Goal: Participate in discussion: Engage in conversation with other users on a specific topic

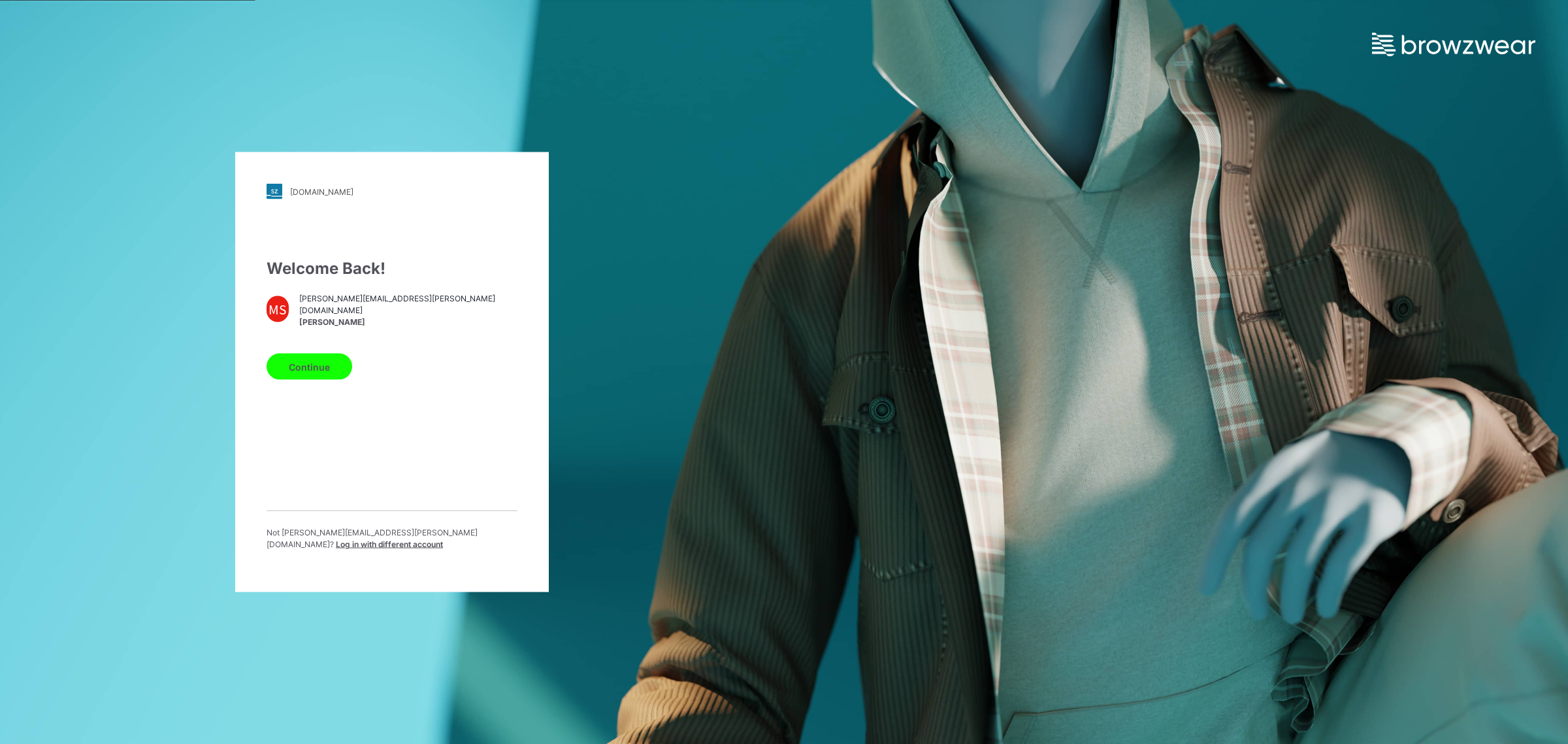
click at [340, 364] on button "Continue" at bounding box center [309, 366] width 85 height 26
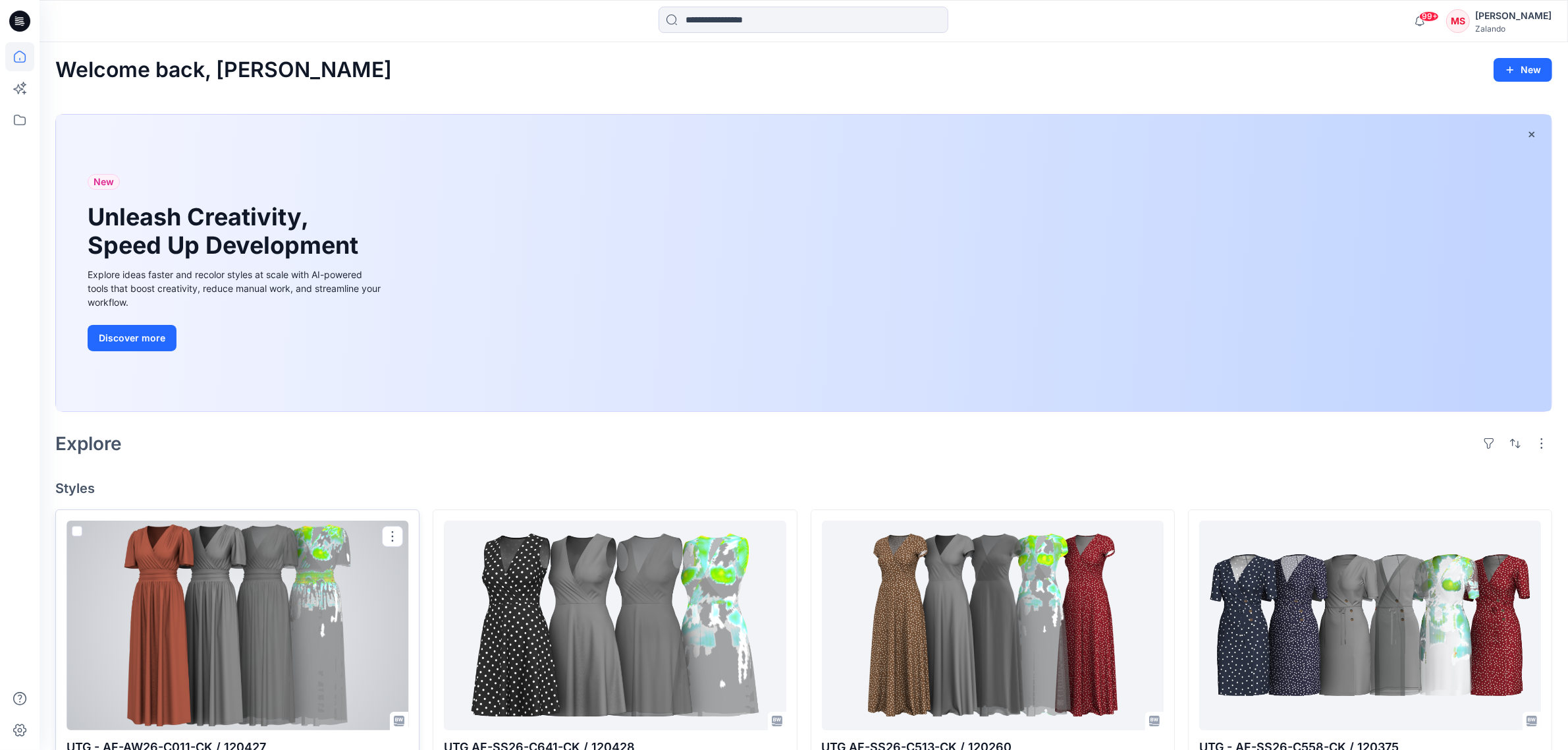
click at [182, 598] on div at bounding box center [237, 626] width 342 height 210
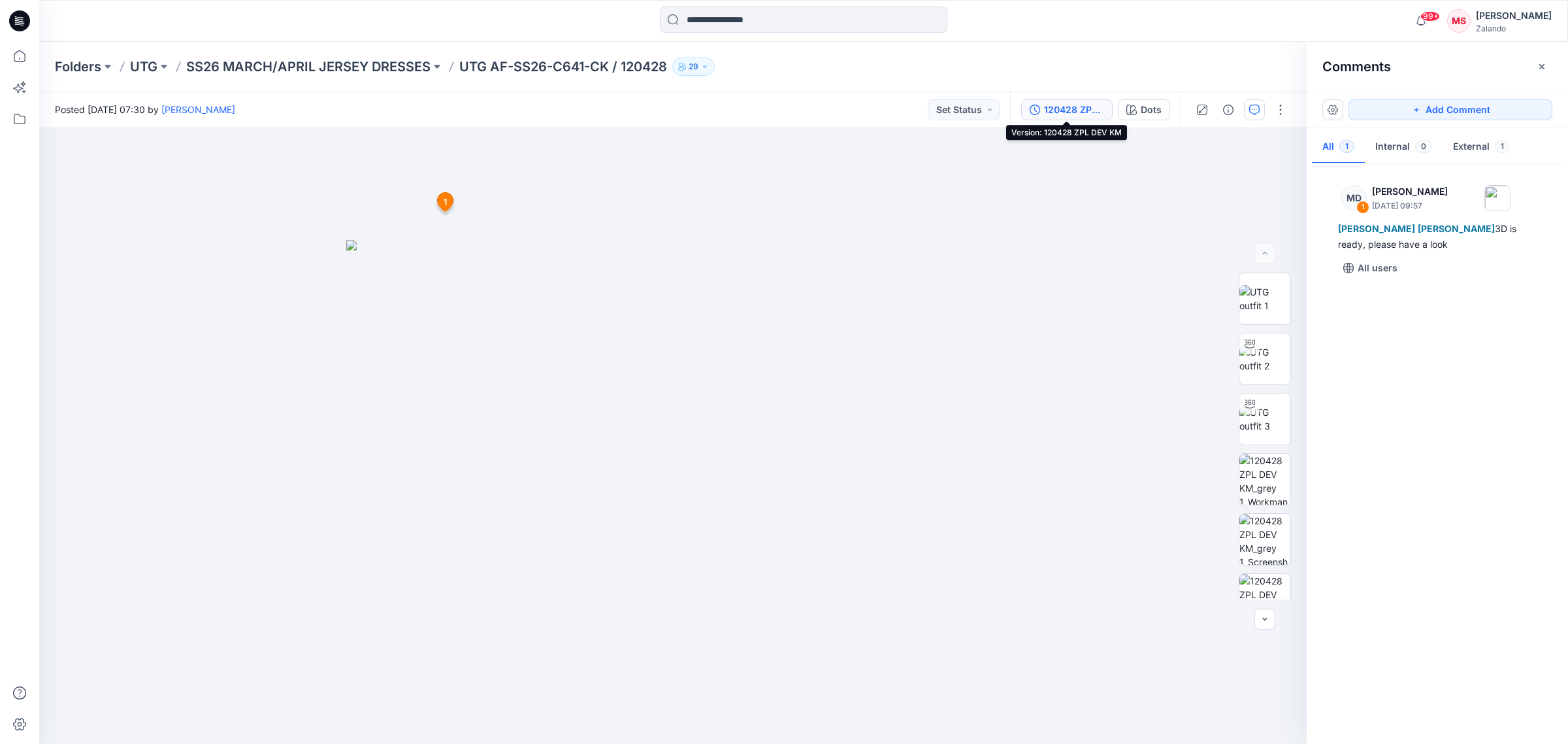
click at [1088, 109] on div "120428 ZPL DEV KM" at bounding box center [1074, 109] width 60 height 14
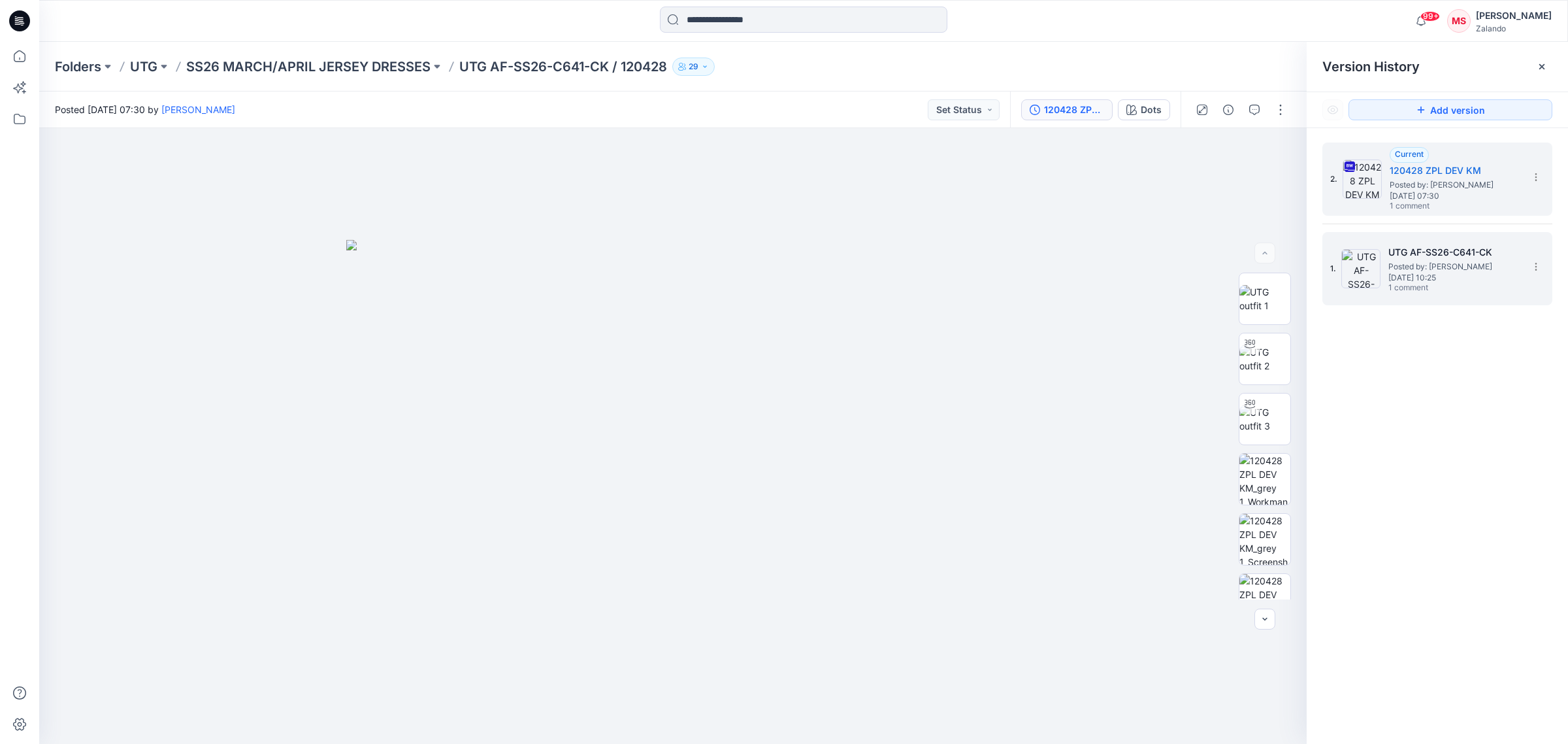
click at [1495, 281] on span "[DATE] 10:25" at bounding box center [1454, 278] width 131 height 9
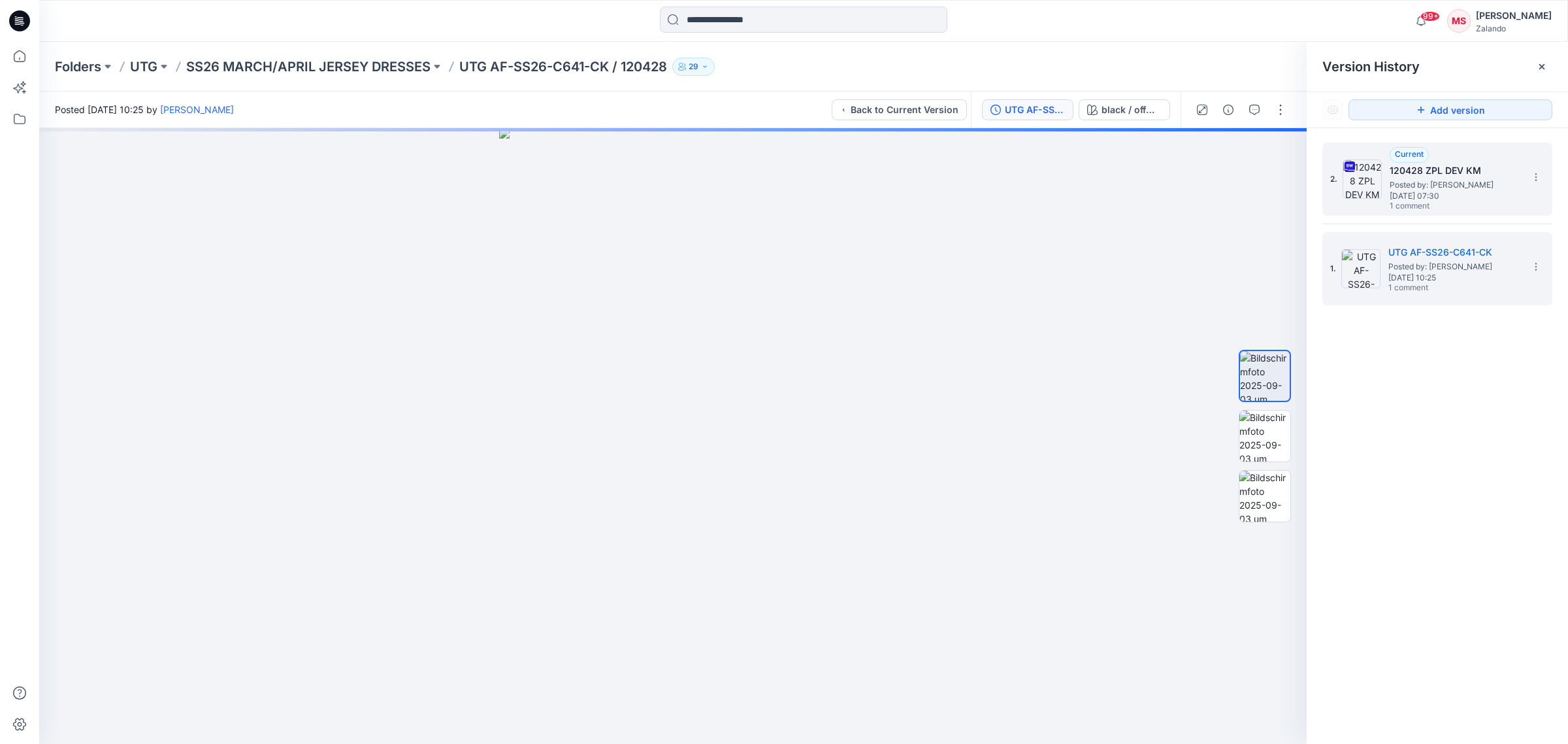
click at [1439, 199] on span "[DATE] 07:30" at bounding box center [1455, 196] width 131 height 9
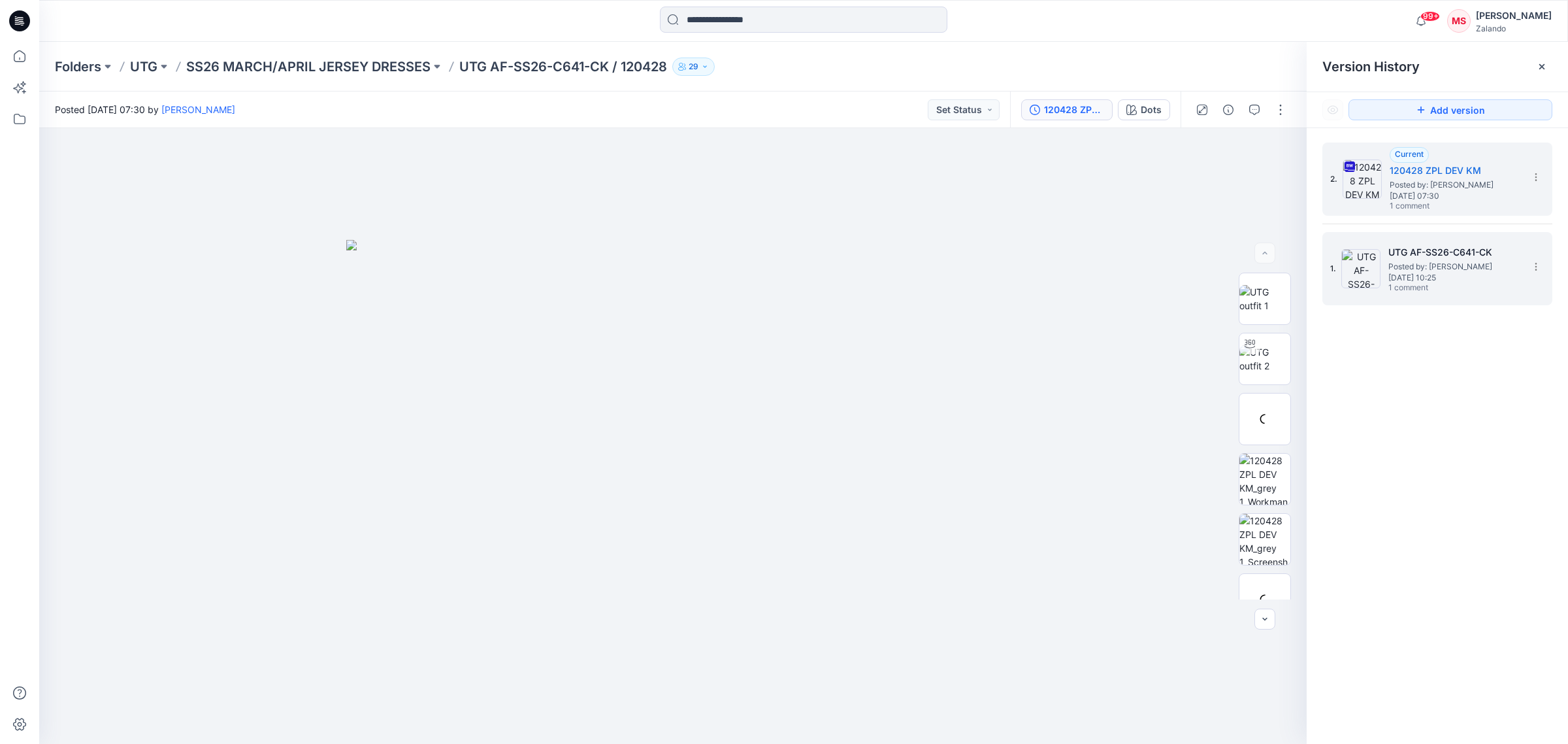
click at [1432, 266] on span "Posted by: [PERSON_NAME]" at bounding box center [1454, 266] width 131 height 13
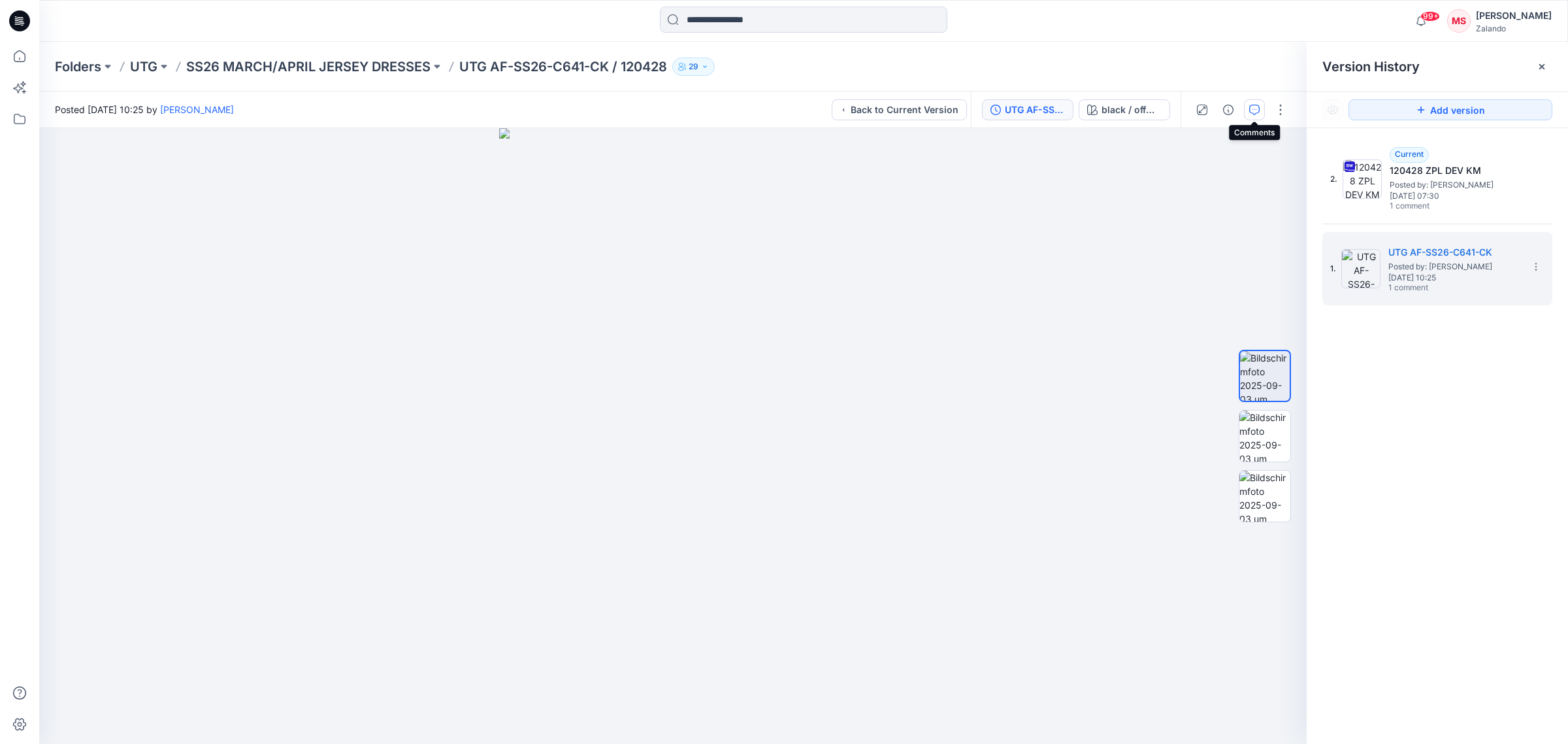
click at [1252, 106] on icon "button" at bounding box center [1255, 110] width 10 height 10
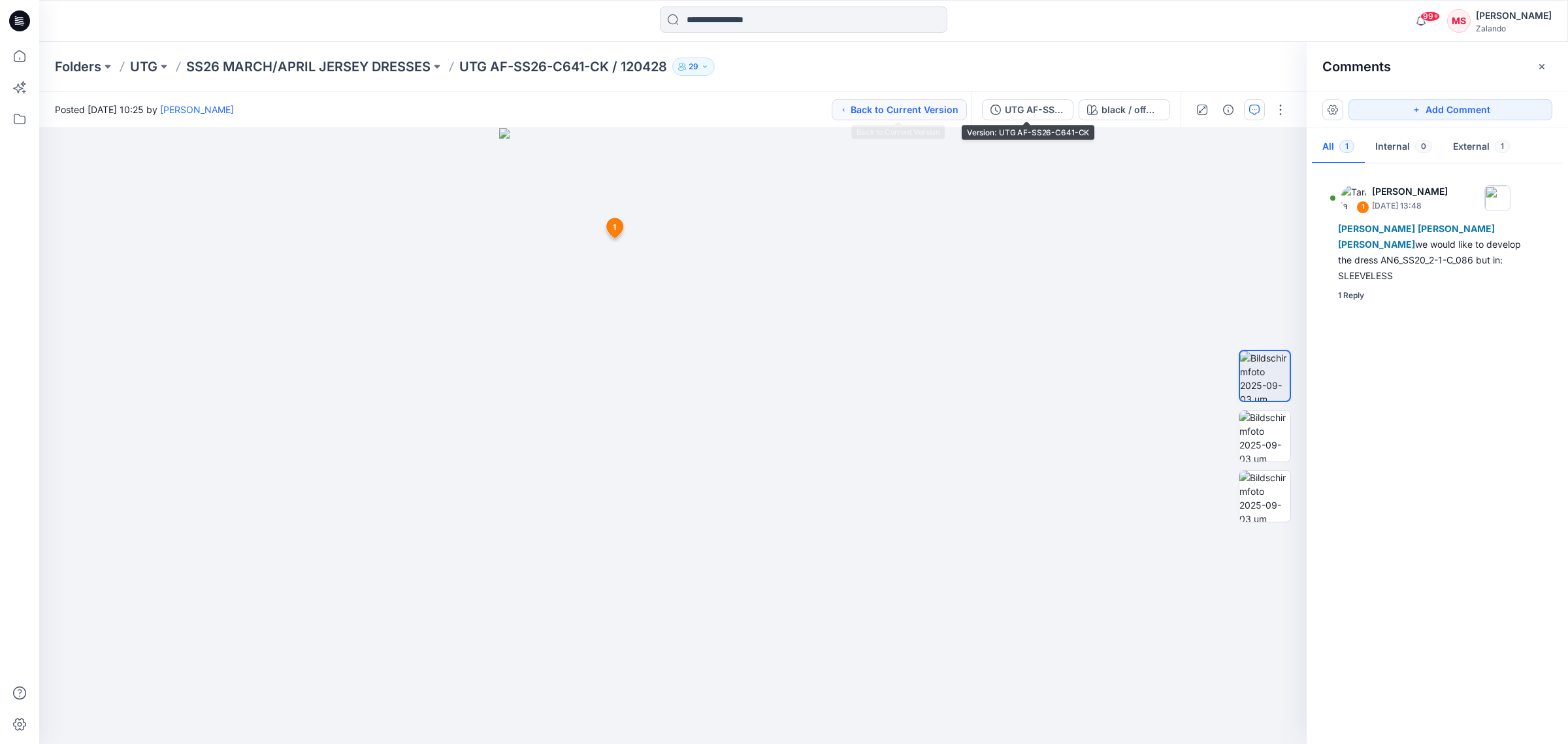
click at [919, 109] on button "Back to Current Version" at bounding box center [899, 110] width 135 height 21
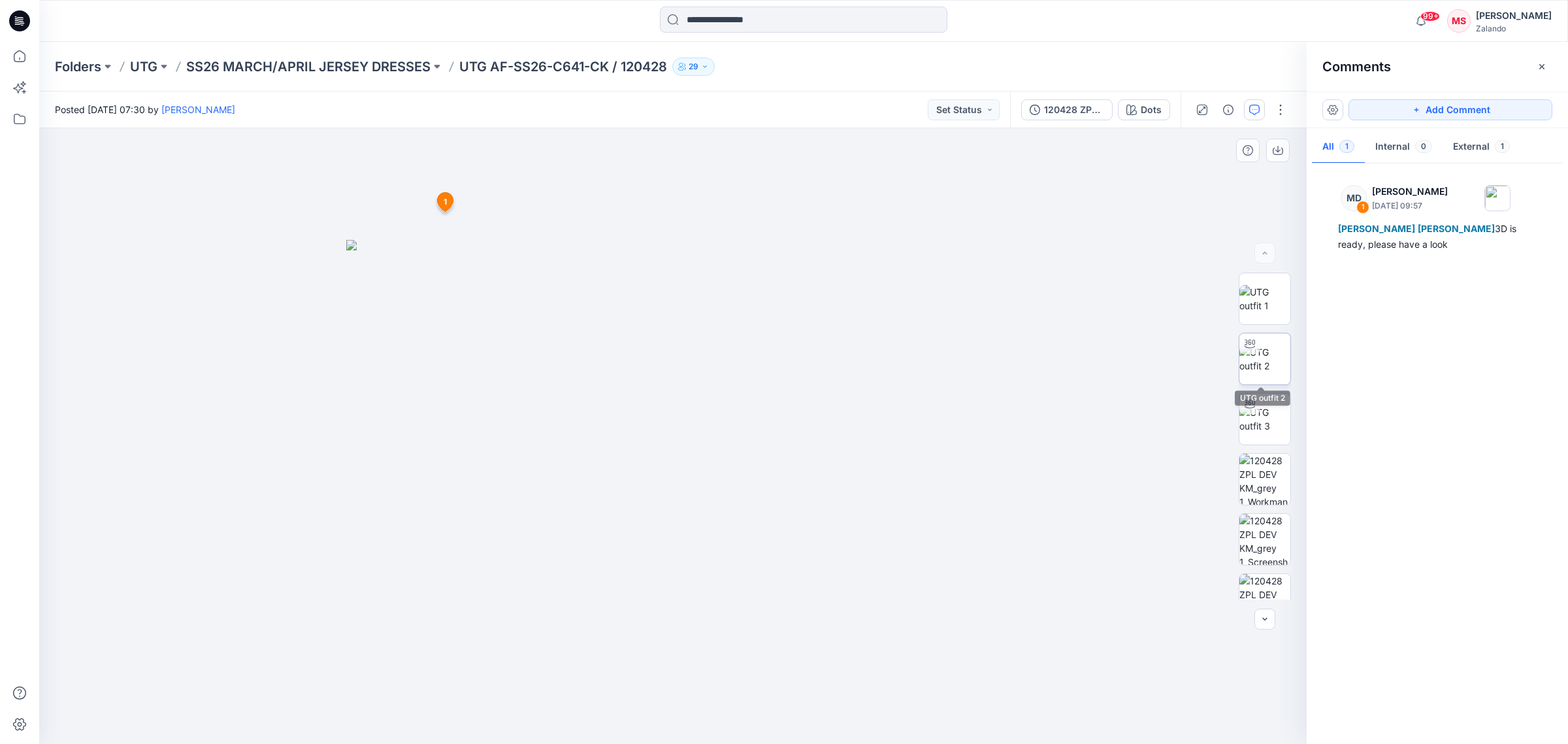
click at [1259, 353] on img at bounding box center [1265, 359] width 51 height 28
drag, startPoint x: 846, startPoint y: 701, endPoint x: 570, endPoint y: 704, distance: 276.0
click at [495, 737] on div at bounding box center [673, 436] width 1267 height 616
click at [958, 113] on button "Set Status" at bounding box center [964, 110] width 72 height 21
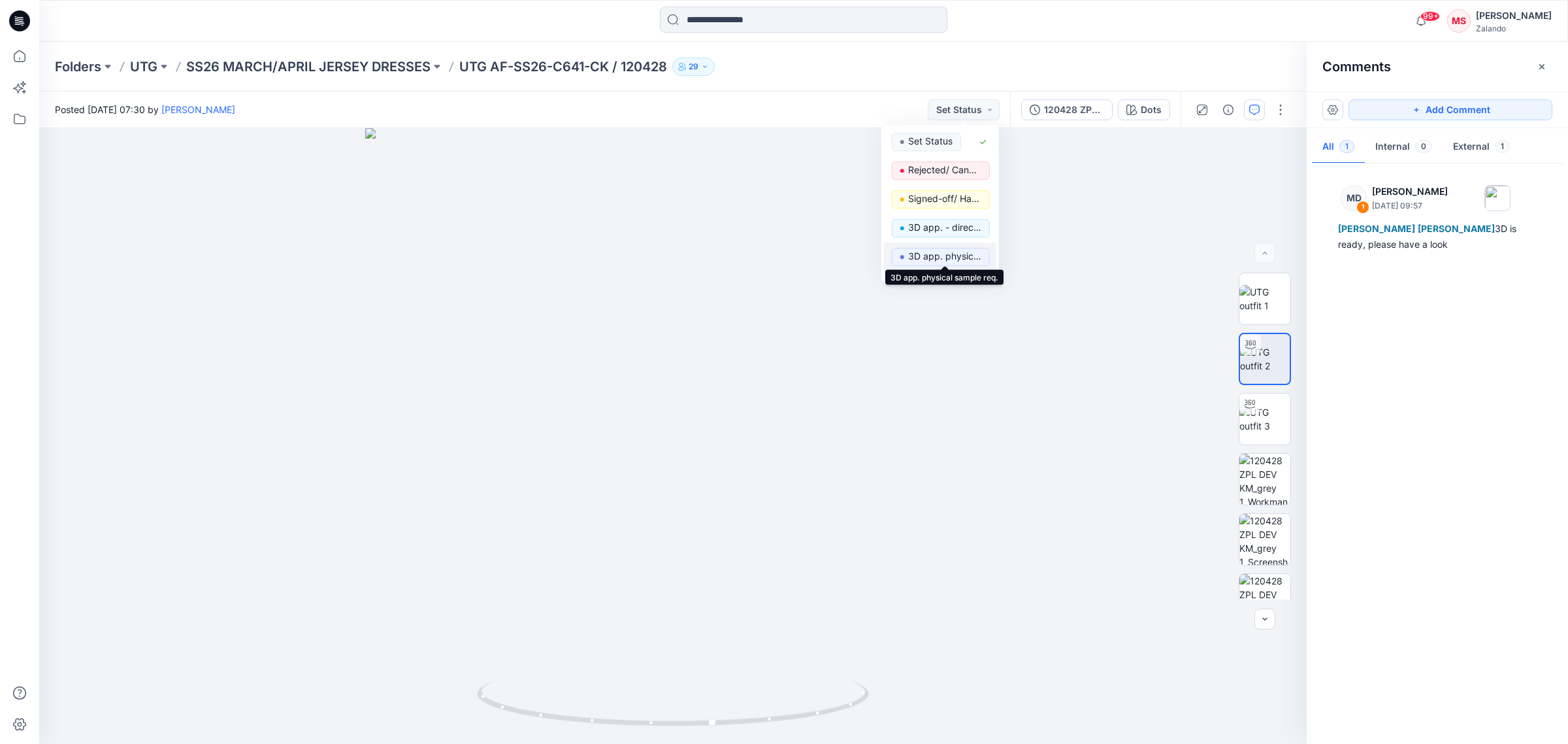
click at [968, 254] on p "3D app. physical sample req." at bounding box center [945, 256] width 73 height 17
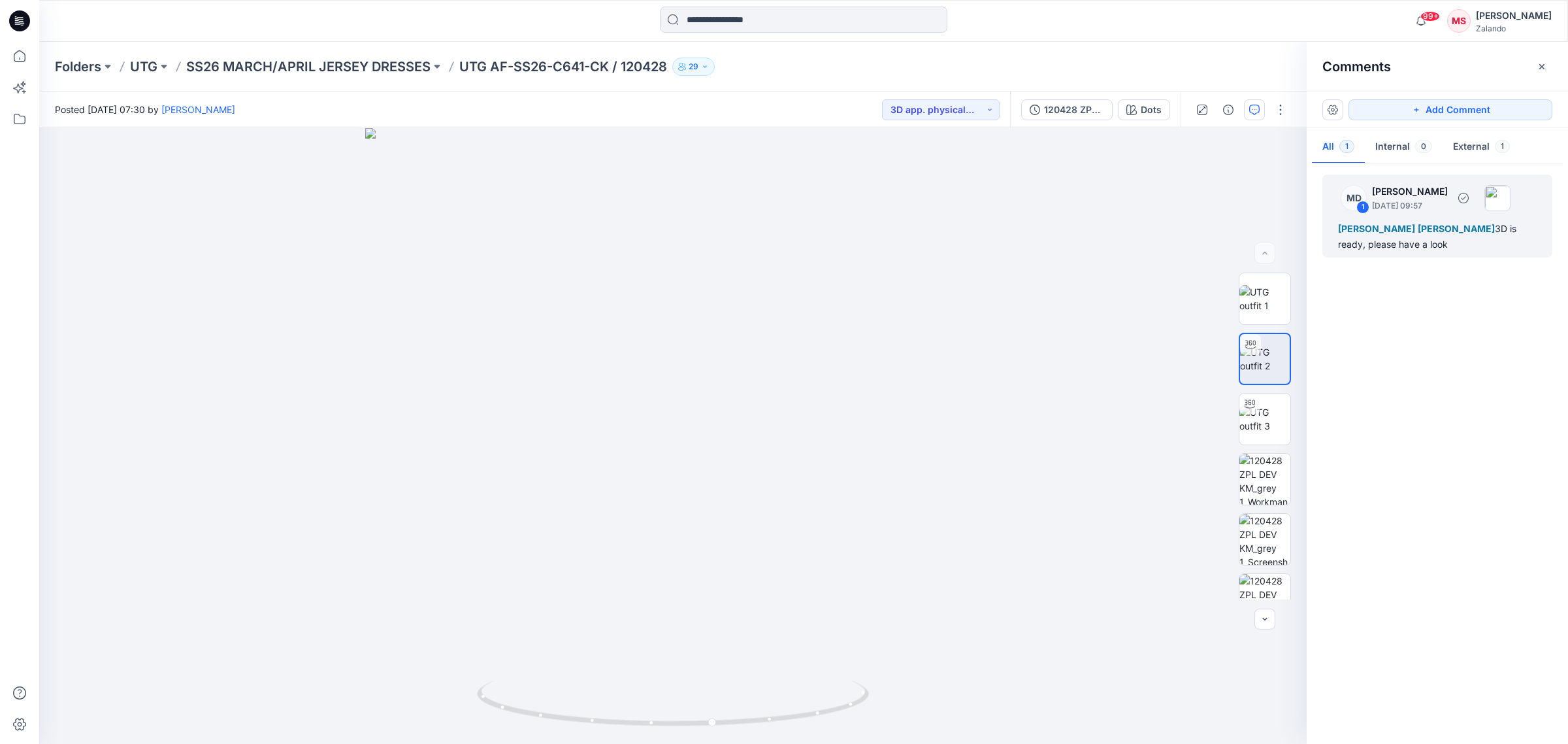
click at [1427, 250] on div "[PERSON_NAME] [PERSON_NAME] 3D is ready, please have a look" at bounding box center [1437, 237] width 198 height 31
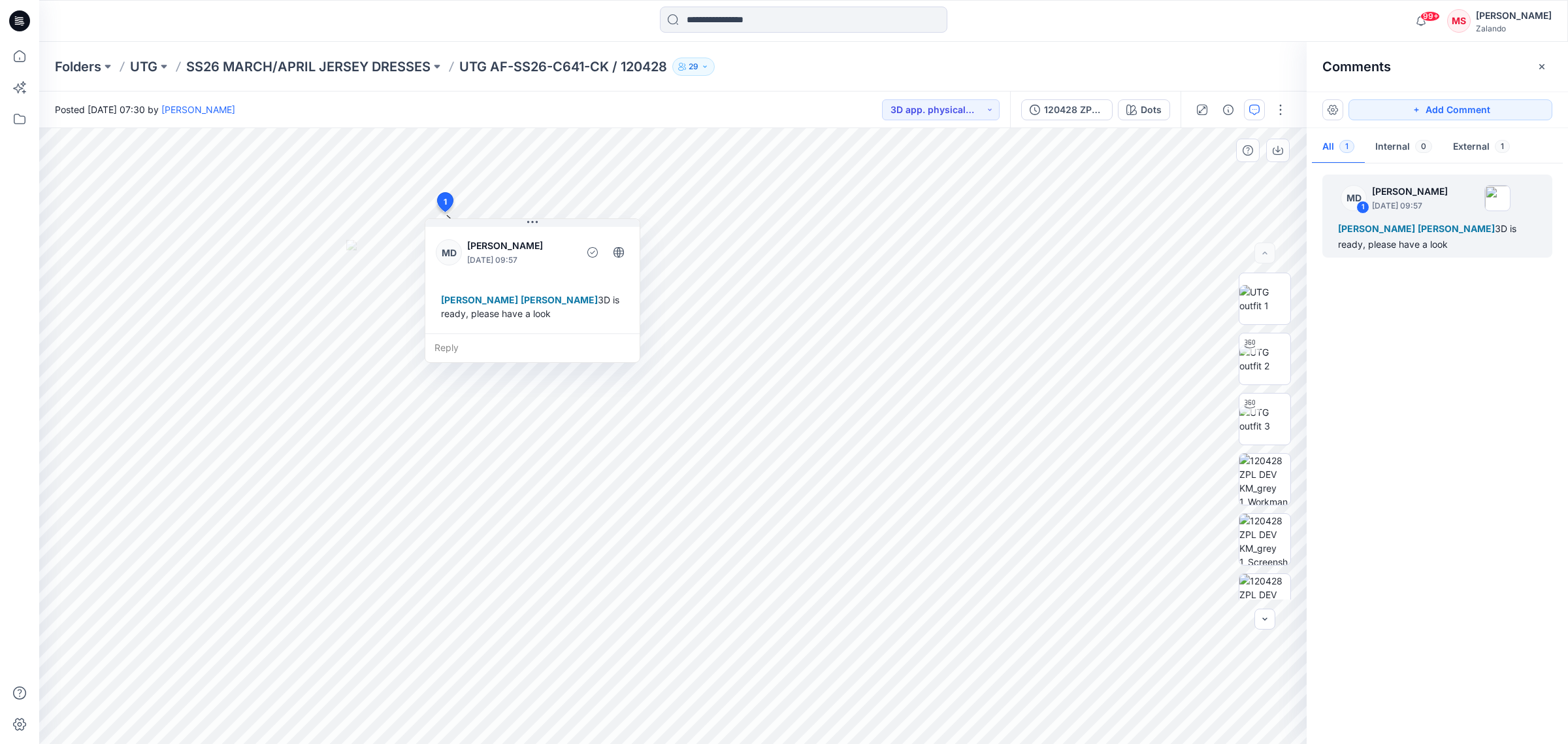
click at [491, 341] on div "Reply" at bounding box center [533, 347] width 214 height 28
type textarea "**********"
click at [625, 386] on button "Post" at bounding box center [611, 385] width 36 height 21
